Goal: Communication & Community: Answer question/provide support

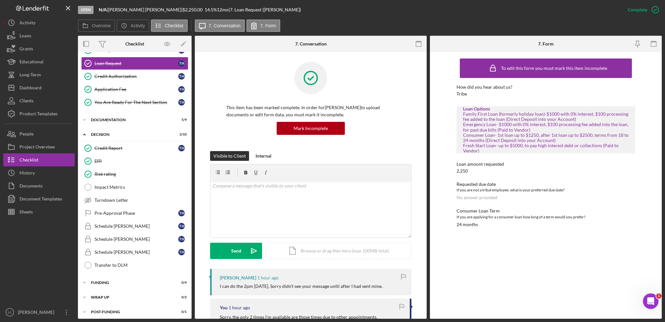
scroll to position [32, 0]
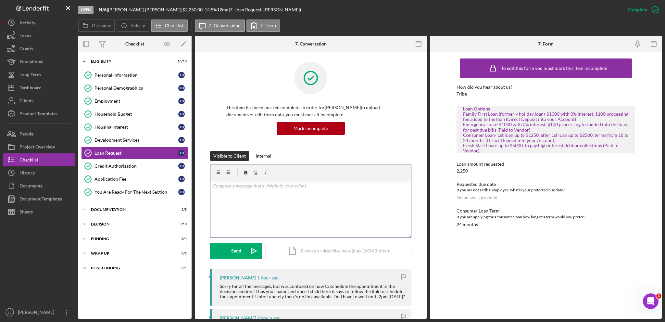
click at [275, 211] on div "v Color teal Color pink Remove color Add row above Add row below Add column bef…" at bounding box center [310, 209] width 201 height 57
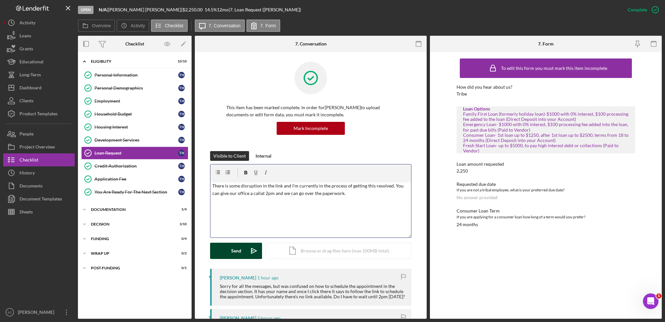
click at [222, 256] on button "Send Icon/icon-invite-send" at bounding box center [236, 251] width 52 height 16
